Goal: Navigation & Orientation: Find specific page/section

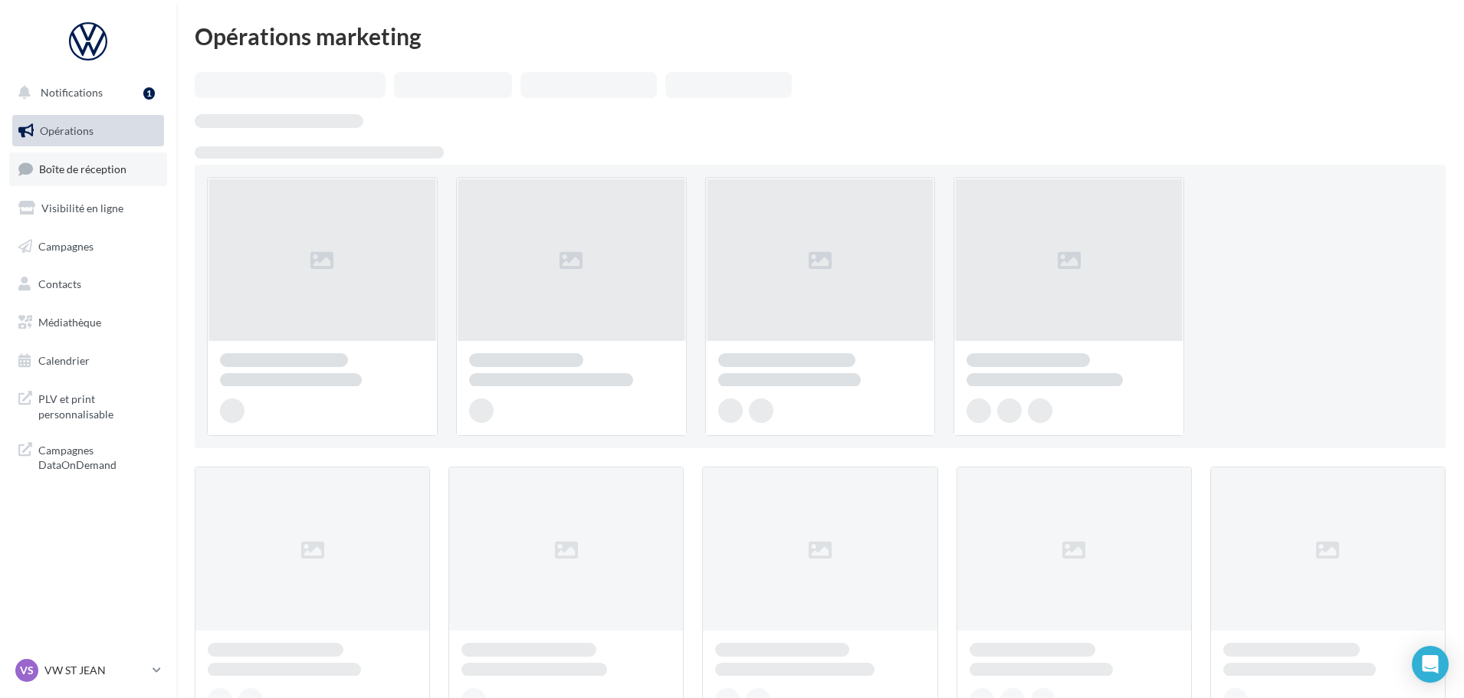
click at [104, 169] on span "Boîte de réception" at bounding box center [82, 168] width 87 height 13
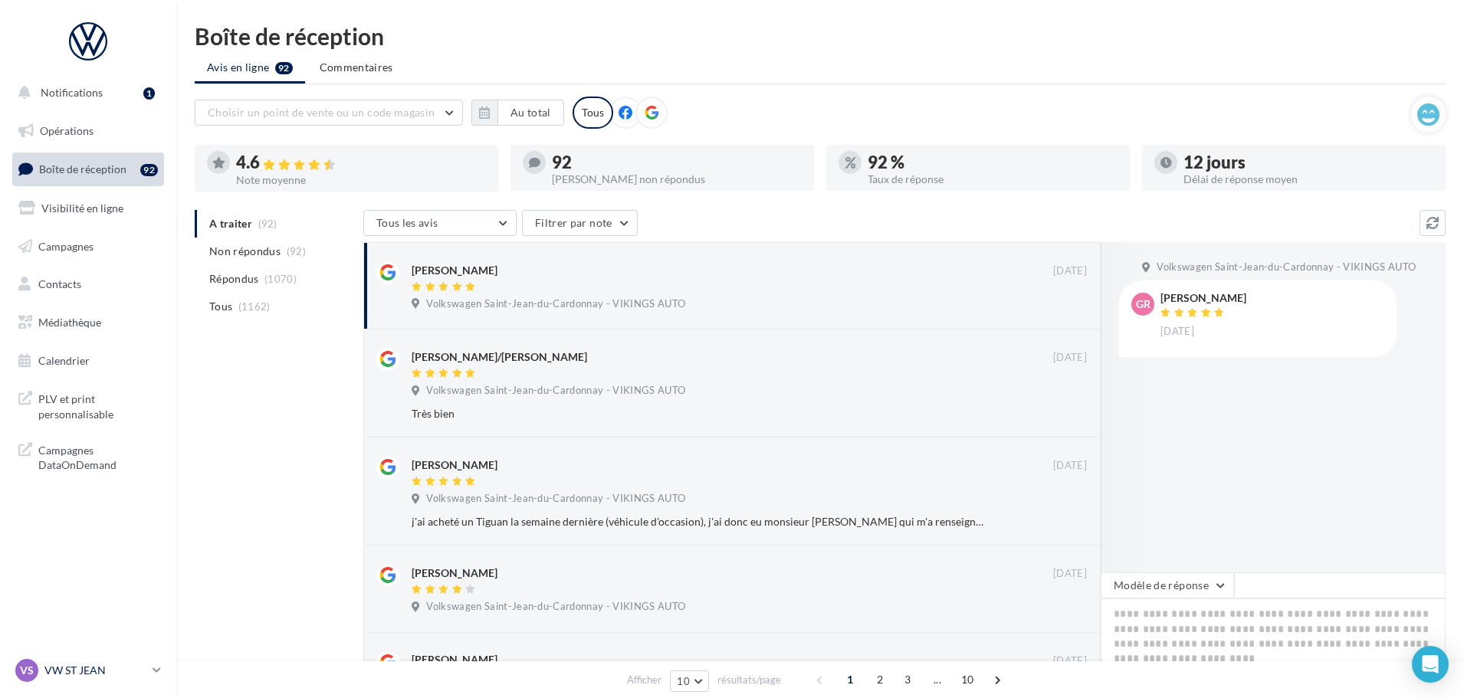
click at [92, 665] on p "VW ST JEAN" at bounding box center [95, 670] width 102 height 15
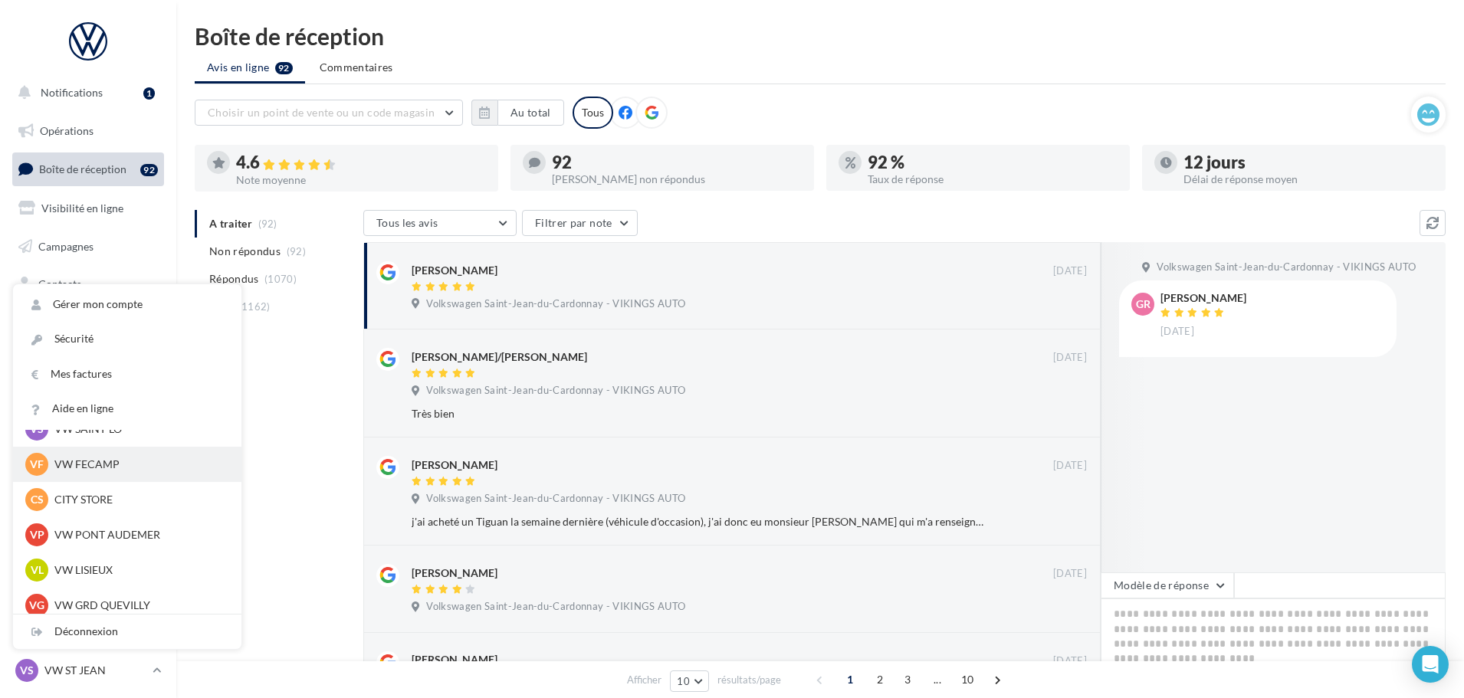
scroll to position [230, 0]
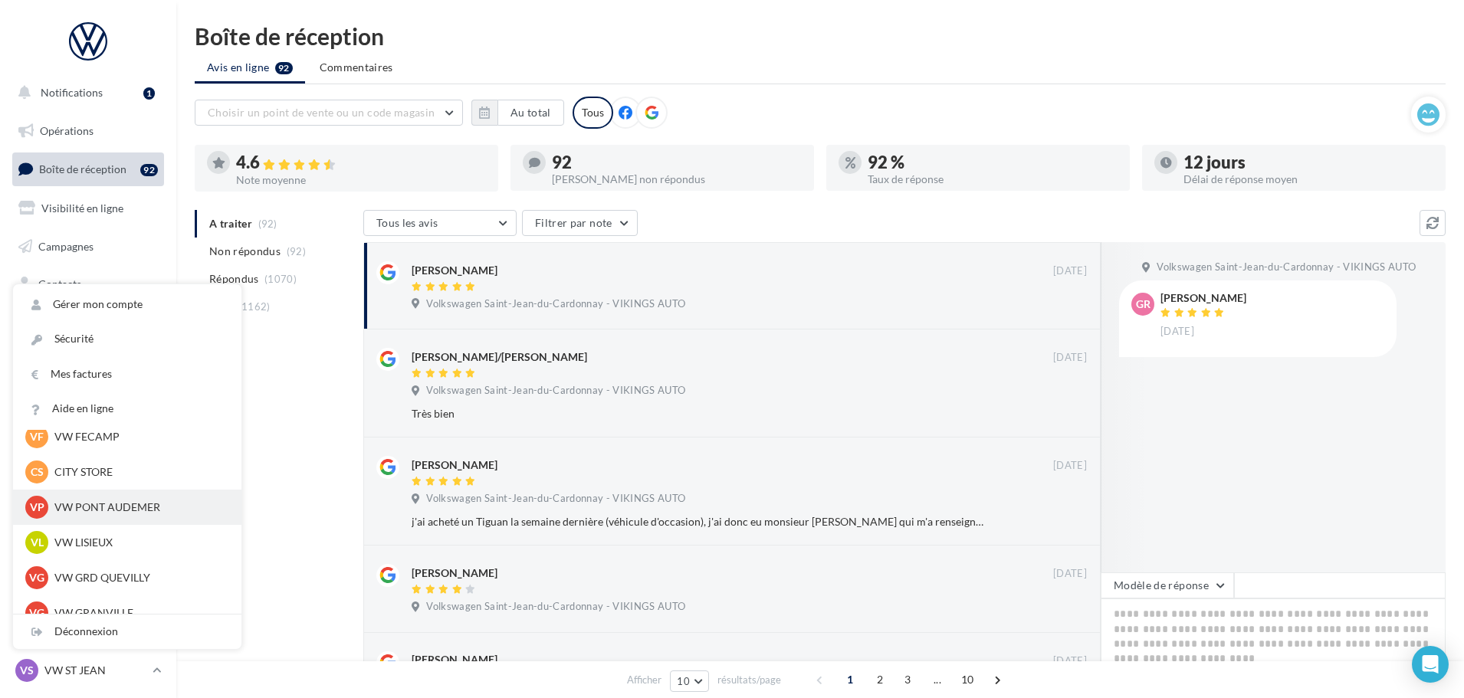
click at [101, 506] on p "VW PONT AUDEMER" at bounding box center [138, 507] width 169 height 15
